Goal: Task Accomplishment & Management: Use online tool/utility

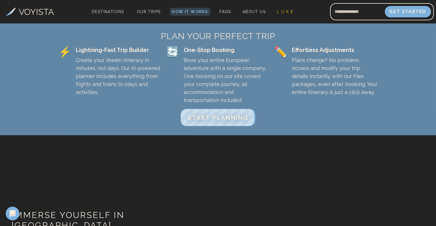
scroll to position [160, 0]
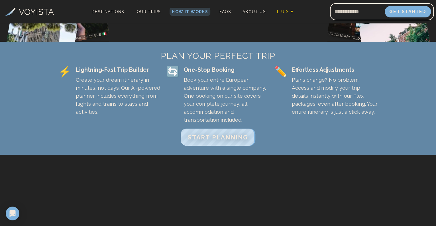
click at [435, 31] on div "Amsterdam 🇳🇱" at bounding box center [391, 68] width 116 height 88
click at [202, 135] on span "START PLANNING" at bounding box center [218, 136] width 64 height 7
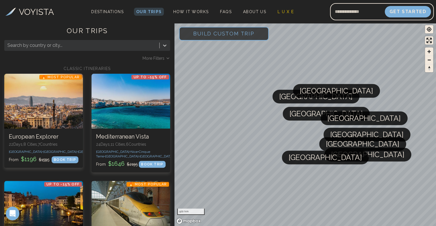
click at [212, 34] on span "Build Custom Trip" at bounding box center [224, 33] width 80 height 24
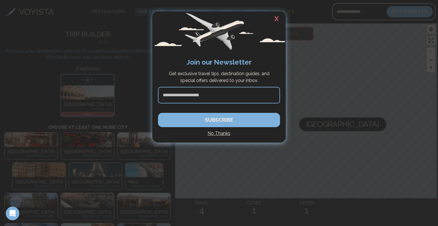
click at [277, 18] on h2 "X" at bounding box center [277, 18] width 18 height 15
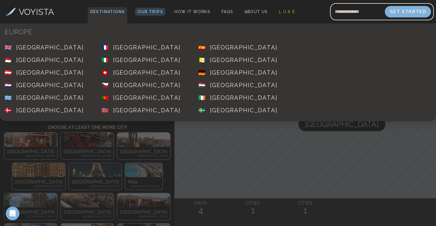
click at [107, 11] on span "Destinations" at bounding box center [108, 15] width 40 height 17
